Goal: Use online tool/utility: Utilize a website feature to perform a specific function

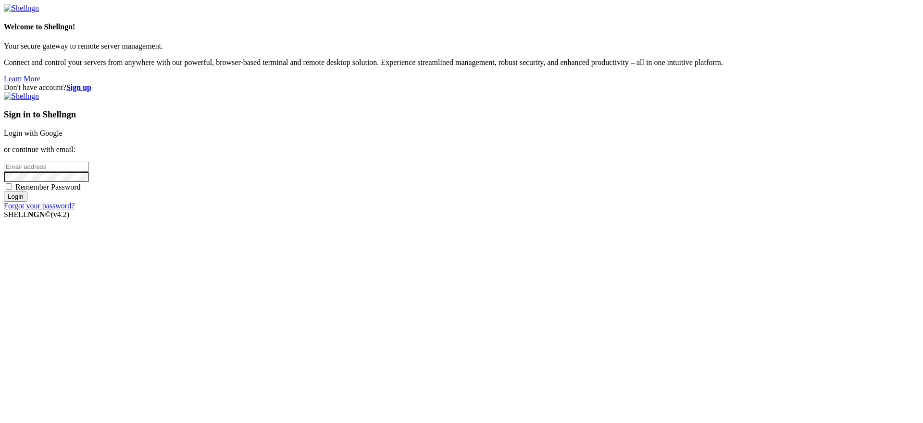
click at [63, 137] on link "Login with Google" at bounding box center [33, 133] width 59 height 8
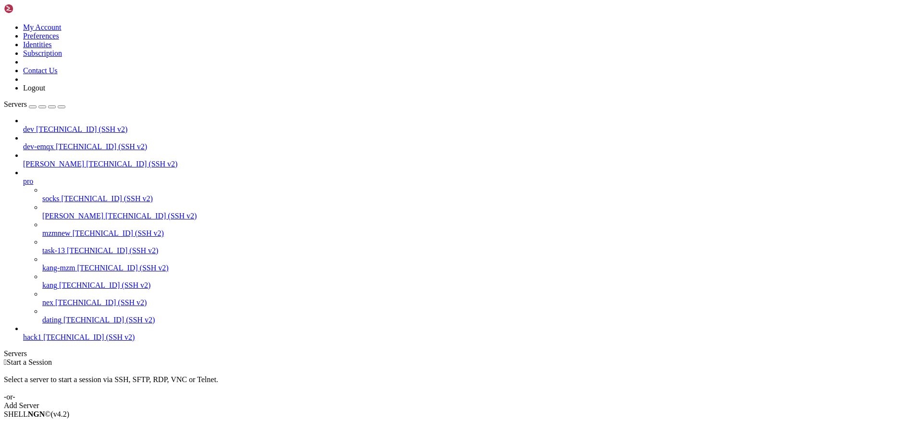
click at [53, 306] on span "nex" at bounding box center [47, 302] width 11 height 8
